Goal: Book appointment/travel/reservation

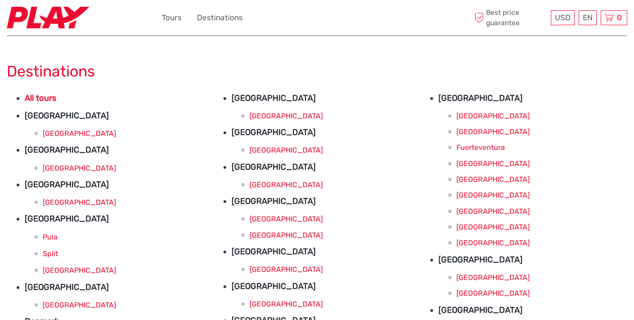
click at [54, 134] on link "[GEOGRAPHIC_DATA]" at bounding box center [79, 133] width 73 height 9
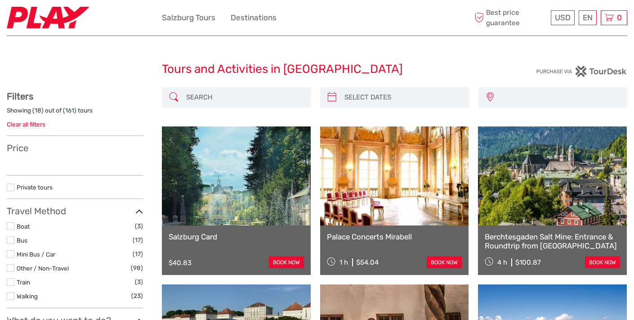
click at [197, 245] on div "Salzburg Card $40.83 book now" at bounding box center [236, 249] width 149 height 49
click at [369, 198] on link at bounding box center [394, 175] width 149 height 99
select select
